Goal: Information Seeking & Learning: Learn about a topic

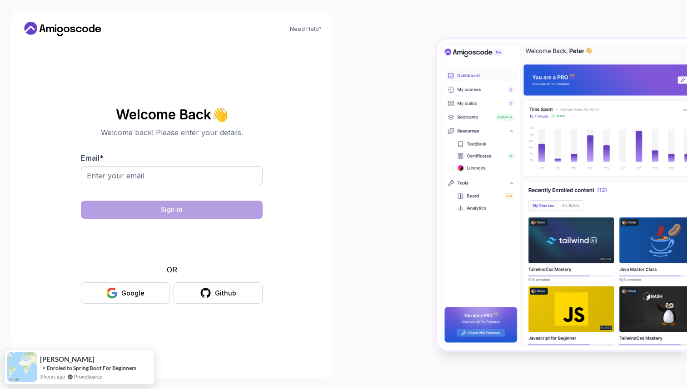
click at [61, 22] on icon at bounding box center [63, 29] width 82 height 15
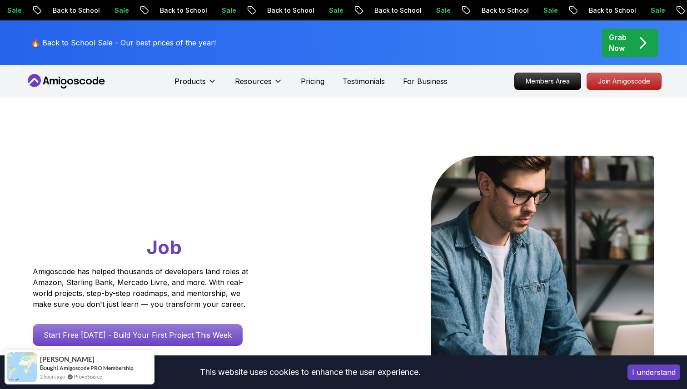
scroll to position [5, 0]
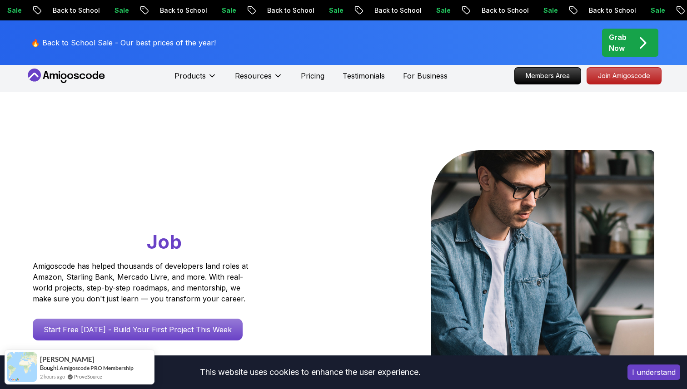
click at [465, 10] on p "Back to School" at bounding box center [496, 10] width 62 height 9
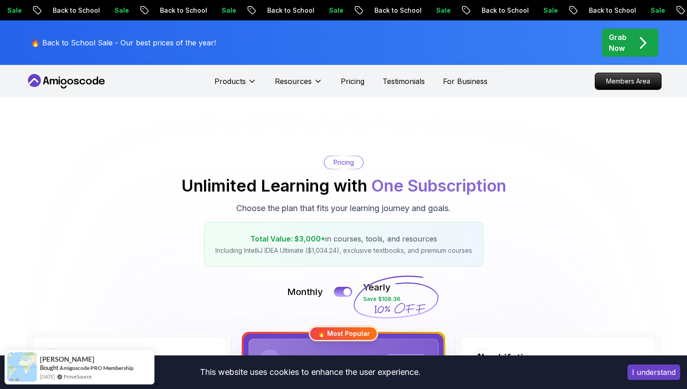
click at [60, 89] on nav "Products Resources Pricing Testimonials For Business Members Area" at bounding box center [343, 81] width 636 height 33
click at [69, 80] on icon at bounding box center [70, 81] width 6 height 5
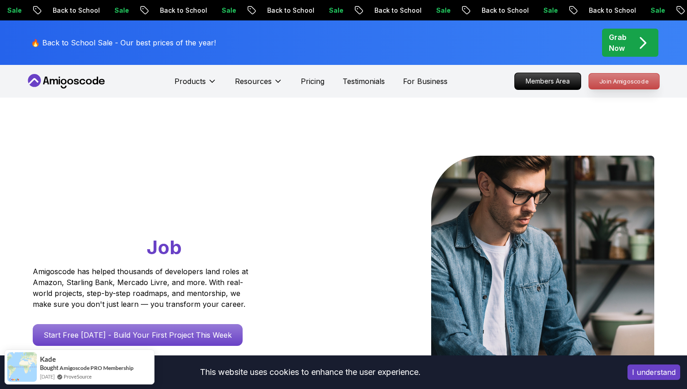
click at [622, 83] on p "Join Amigoscode" at bounding box center [624, 81] width 70 height 15
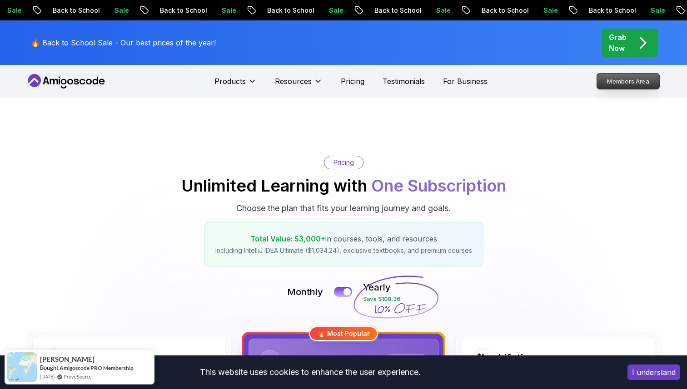
click at [642, 75] on p "Members Area" at bounding box center [628, 81] width 63 height 15
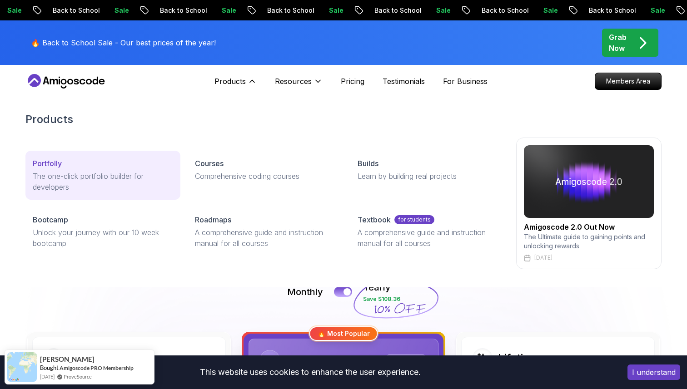
click at [84, 164] on div "Portfolly" at bounding box center [103, 163] width 140 height 11
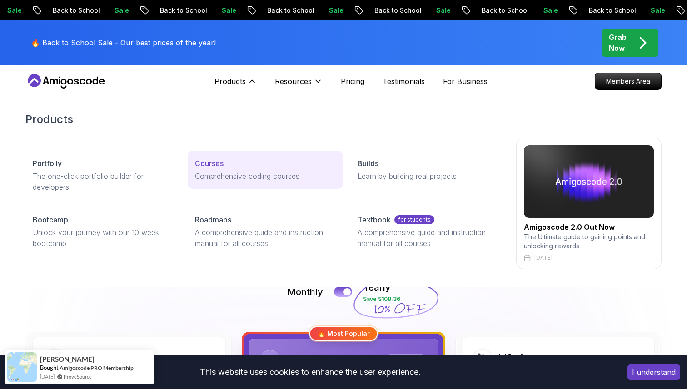
click at [229, 166] on div "Courses" at bounding box center [265, 163] width 140 height 11
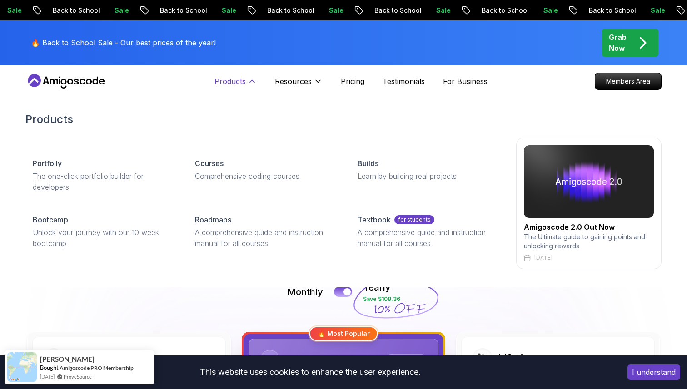
click at [231, 82] on p "Products" at bounding box center [229, 81] width 31 height 11
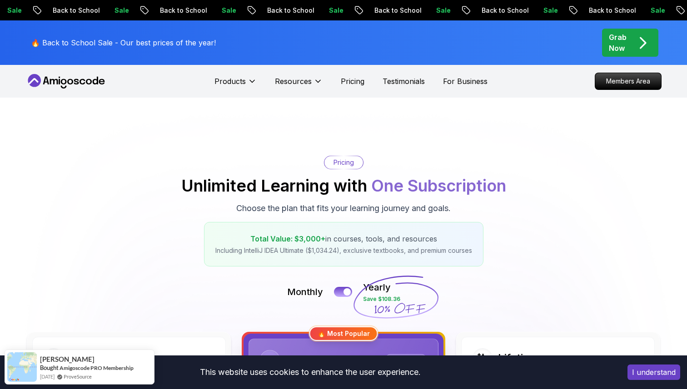
click at [228, 75] on div "Products" at bounding box center [235, 81] width 42 height 18
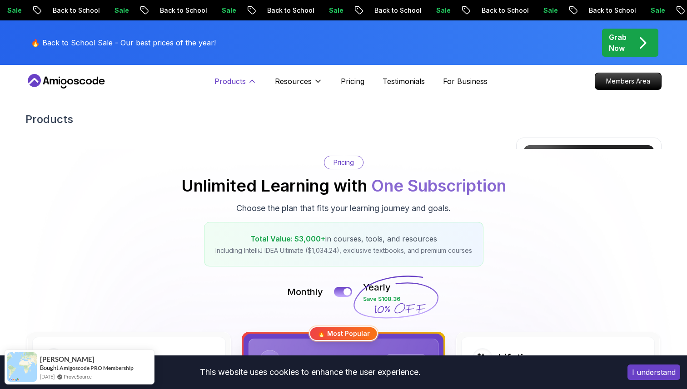
click at [231, 85] on p "Products" at bounding box center [229, 81] width 31 height 11
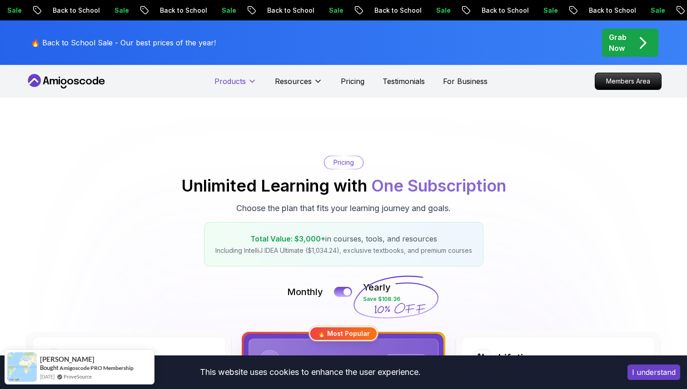
click at [231, 85] on p "Products" at bounding box center [229, 81] width 31 height 11
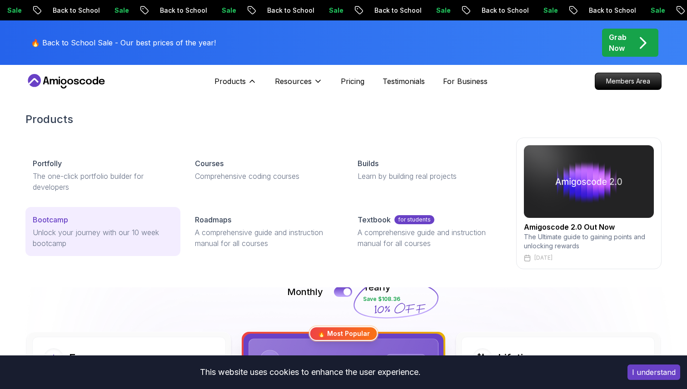
click at [94, 237] on p "Unlock your journey with our 10 week bootcamp" at bounding box center [103, 238] width 140 height 22
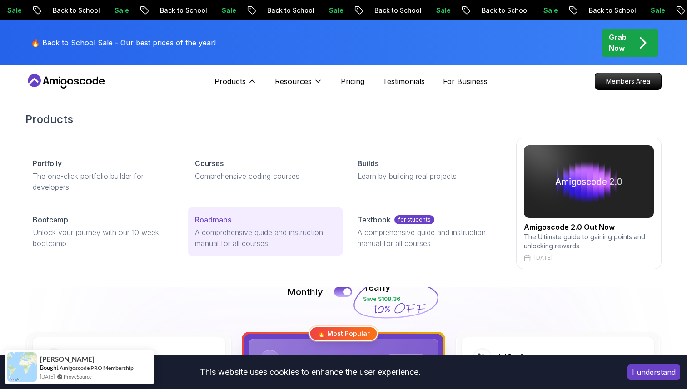
click at [254, 230] on p "A comprehensive guide and instruction manual for all courses" at bounding box center [265, 238] width 140 height 22
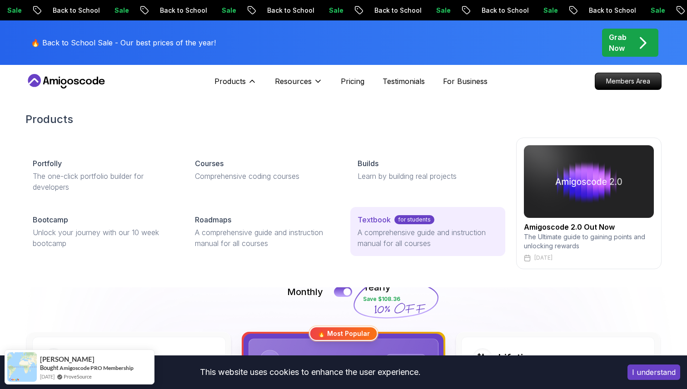
click at [400, 228] on p "A comprehensive guide and instruction manual for all courses" at bounding box center [428, 238] width 140 height 22
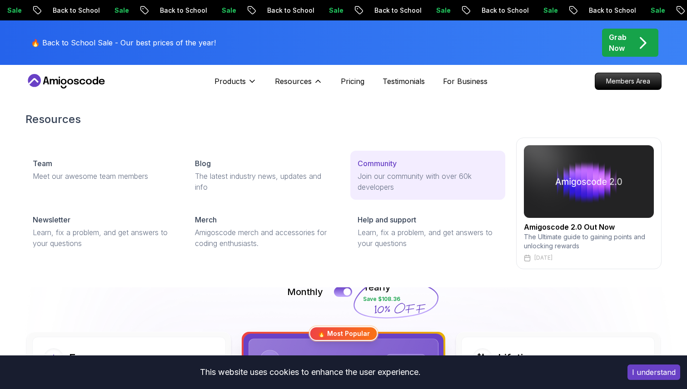
click at [388, 185] on p "Join our community with over 60k developers" at bounding box center [428, 182] width 140 height 22
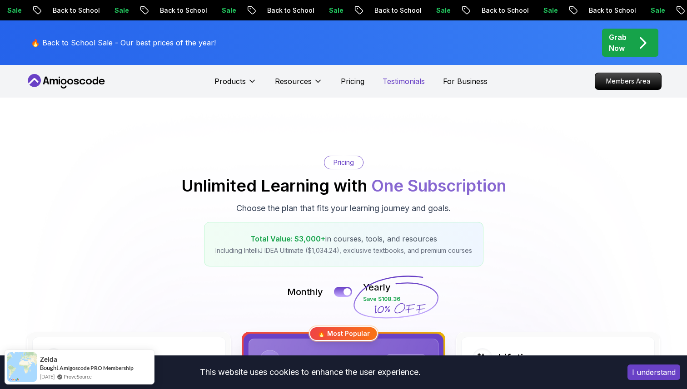
click at [417, 80] on p "Testimonials" at bounding box center [404, 81] width 42 height 11
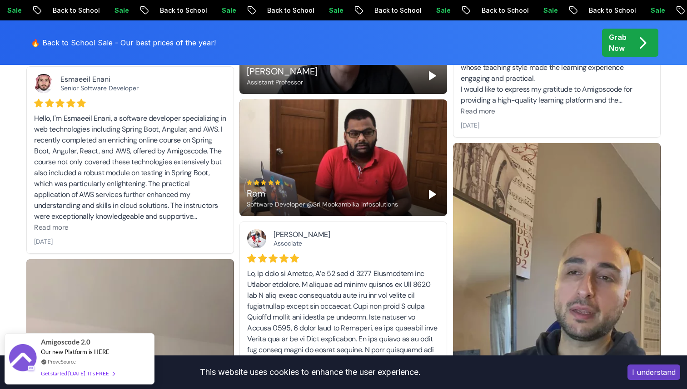
scroll to position [592, 0]
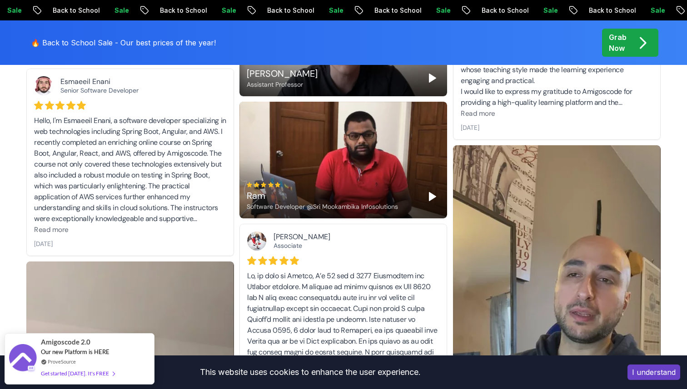
click at [434, 197] on polygon "Play" at bounding box center [432, 197] width 6 height 8
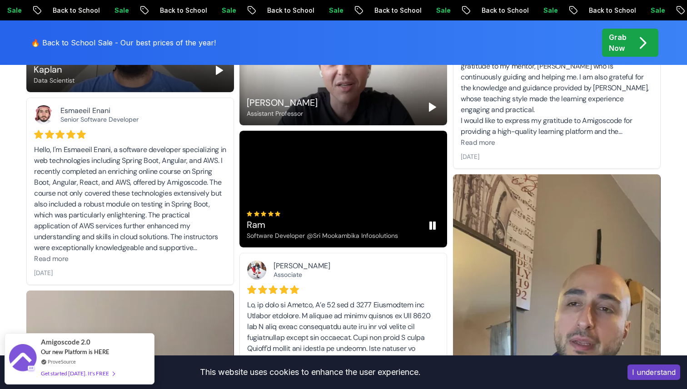
scroll to position [562, 0]
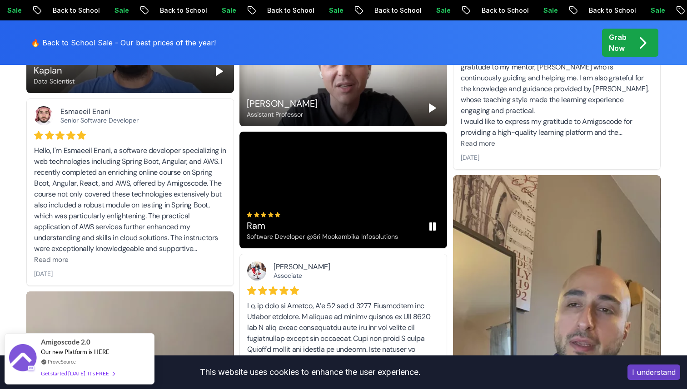
click at [433, 229] on icon "Pause" at bounding box center [432, 226] width 11 height 11
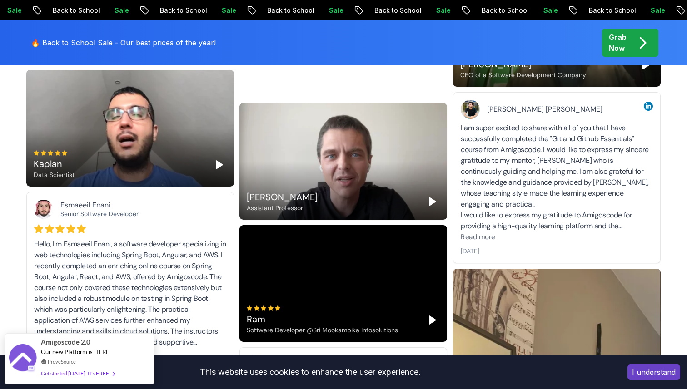
scroll to position [464, 0]
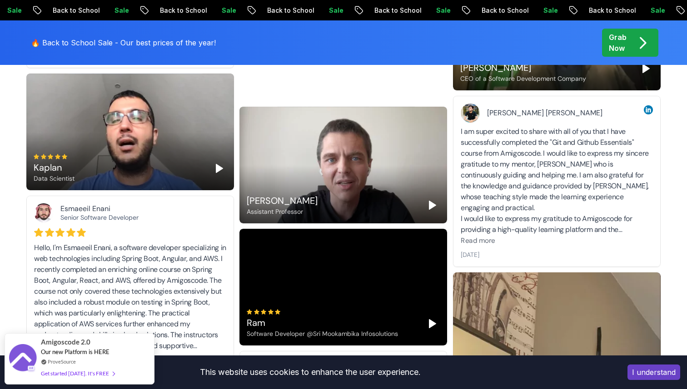
click at [434, 207] on icon "Play" at bounding box center [432, 205] width 11 height 11
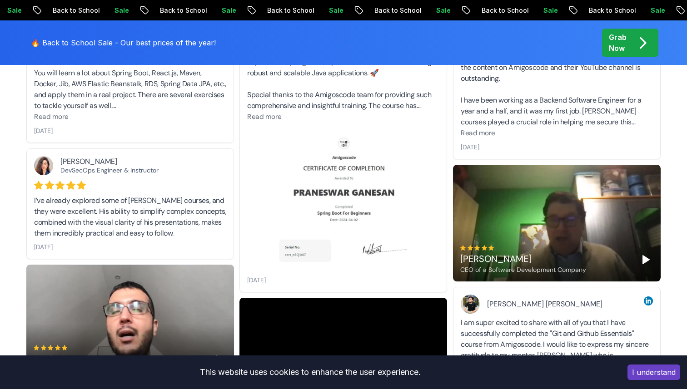
scroll to position [0, 0]
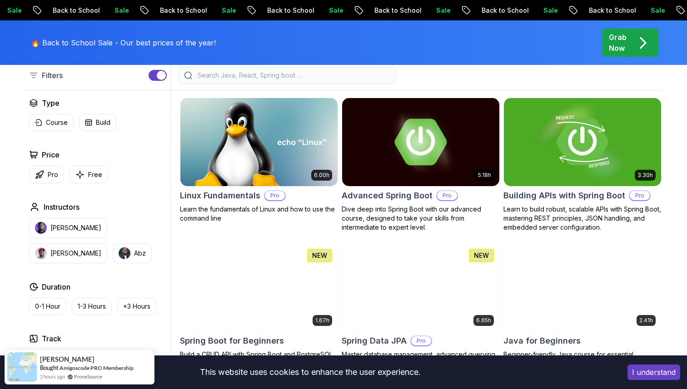
scroll to position [232, 0]
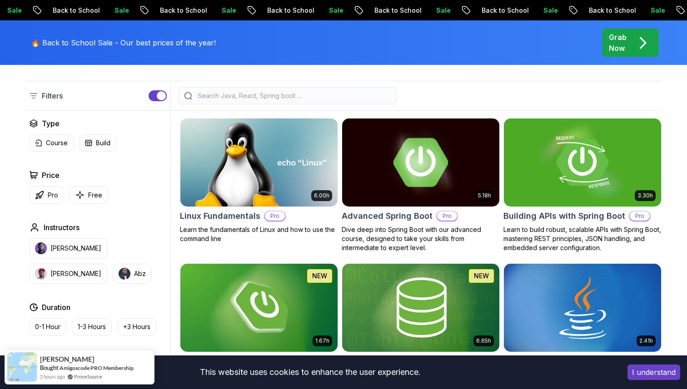
click at [444, 176] on img at bounding box center [420, 162] width 165 height 92
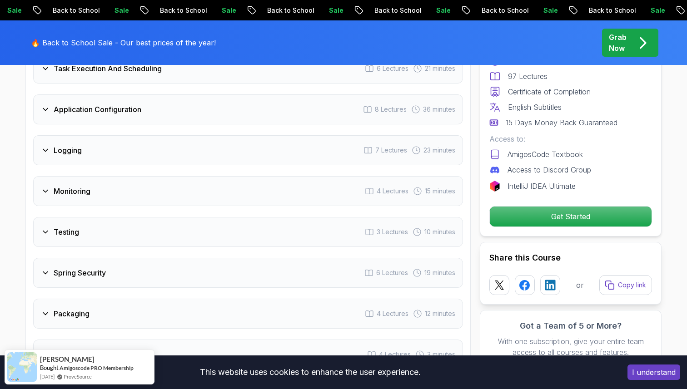
click at [173, 176] on div "Monitoring 4 Lectures 15 minutes" at bounding box center [248, 191] width 430 height 30
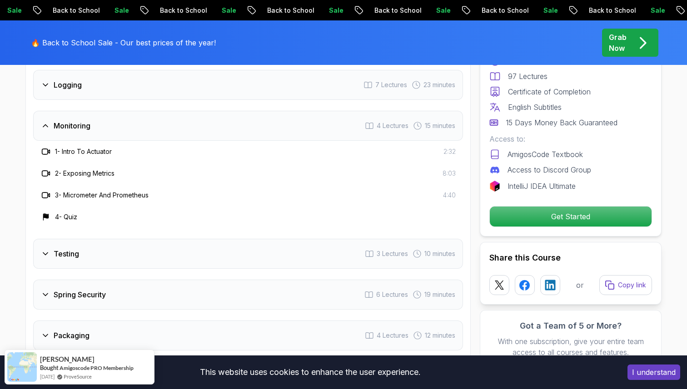
scroll to position [1498, 0]
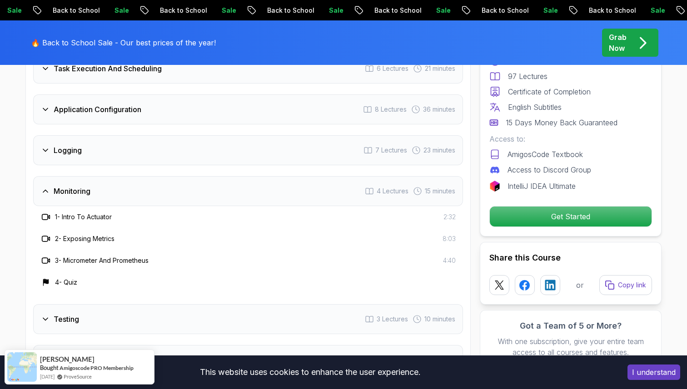
click at [123, 135] on div "Logging 7 Lectures 23 minutes" at bounding box center [248, 150] width 430 height 30
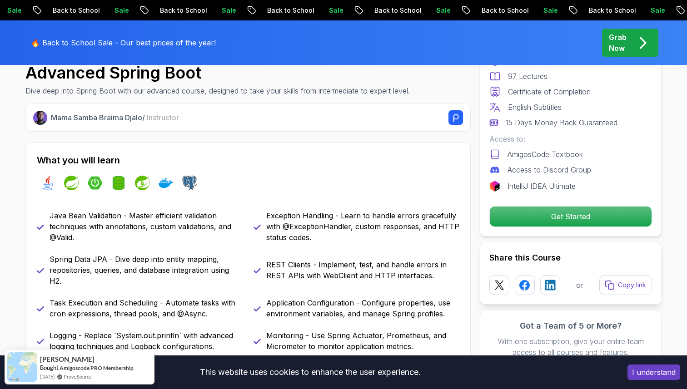
scroll to position [0, 0]
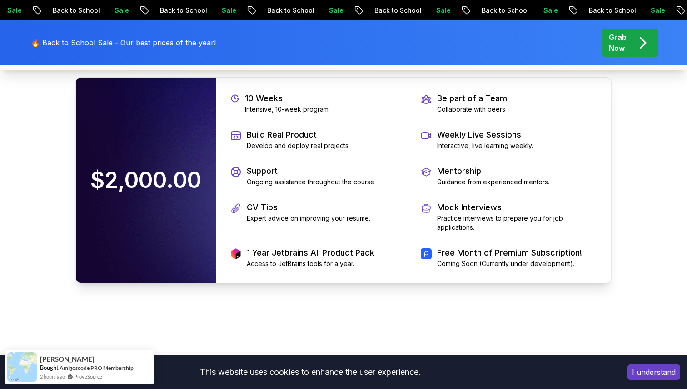
scroll to position [1971, 0]
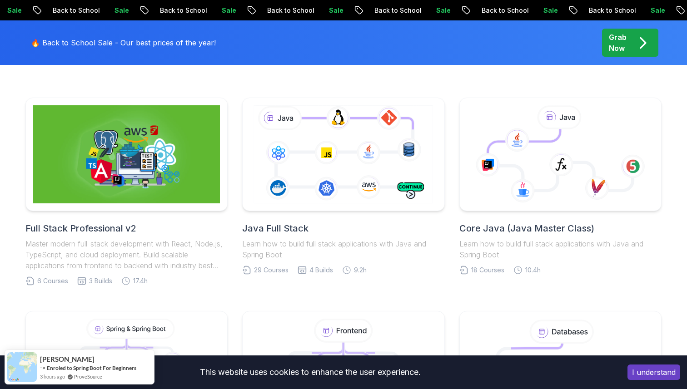
scroll to position [195, 0]
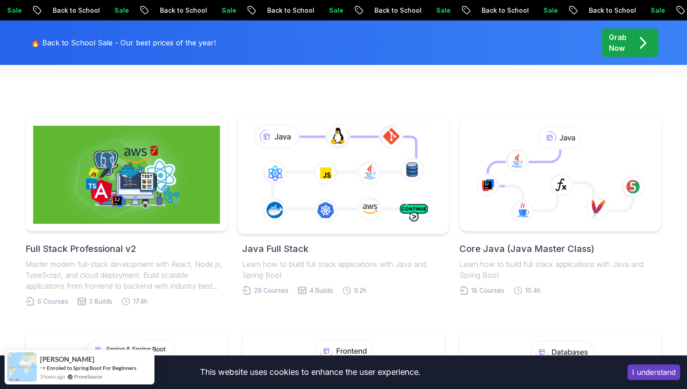
click at [350, 189] on icon at bounding box center [343, 174] width 192 height 107
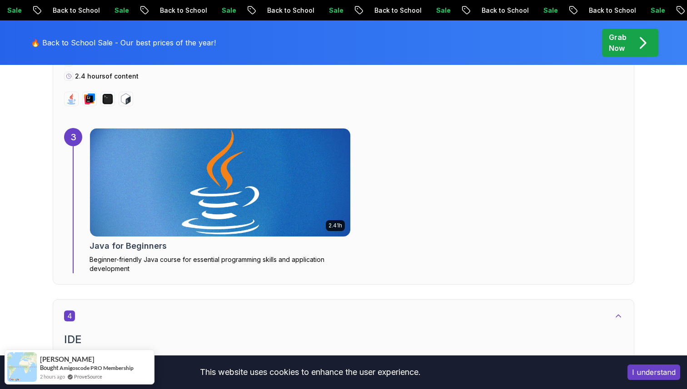
scroll to position [1427, 0]
